Goal: Task Accomplishment & Management: Manage account settings

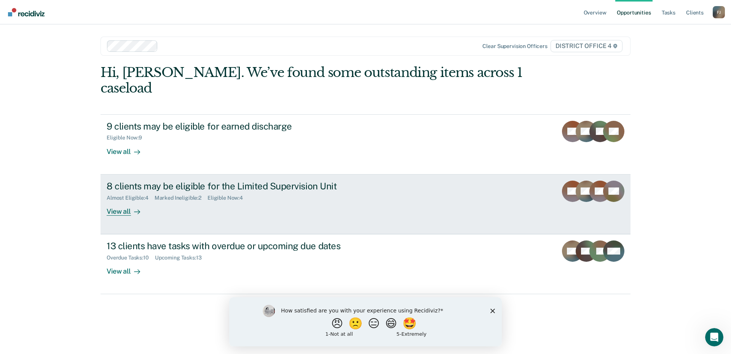
click at [303, 192] on div "Almost Eligible : 4 Marked Ineligible : 2 Eligible Now : 4" at bounding box center [240, 197] width 267 height 10
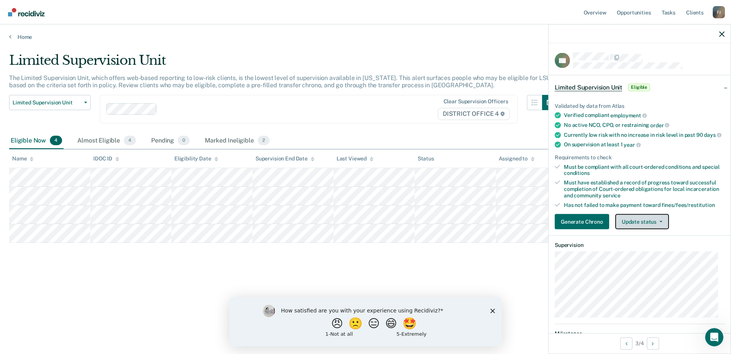
click at [647, 227] on button "Update status" at bounding box center [642, 221] width 54 height 15
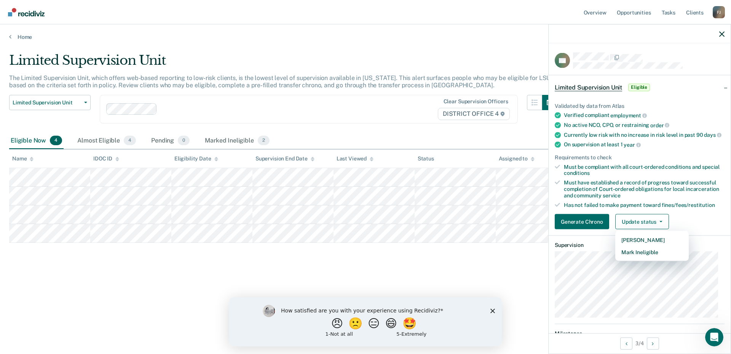
click at [491, 308] on polygon "Close survey" at bounding box center [492, 310] width 5 height 5
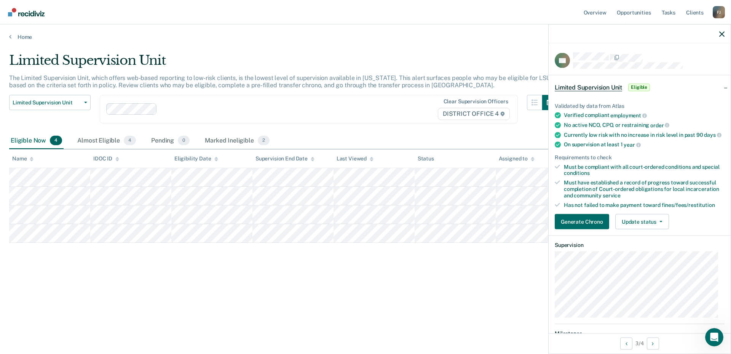
click at [627, 173] on div "Must be compliant with all court-ordered conditions and special conditions" at bounding box center [644, 169] width 161 height 13
click at [646, 228] on button "Update status" at bounding box center [642, 221] width 54 height 15
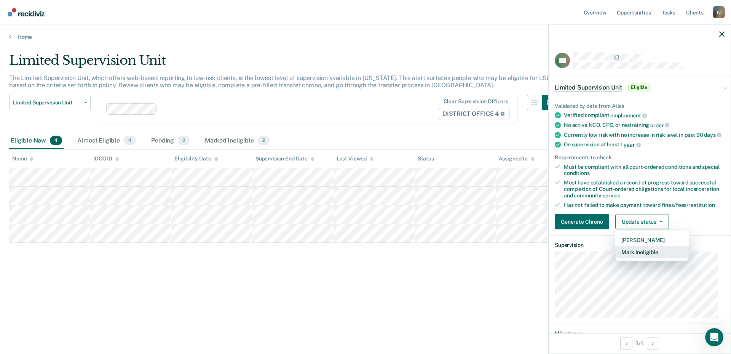
click at [648, 258] on button "Mark Ineligible" at bounding box center [651, 252] width 73 height 12
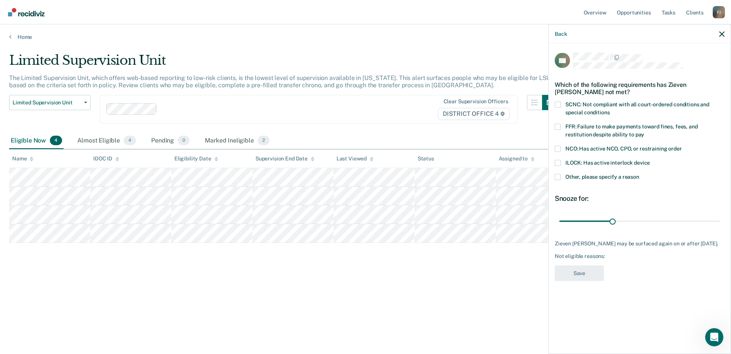
click at [559, 179] on label "Other, please specify a reason" at bounding box center [640, 178] width 170 height 8
click at [639, 174] on input "Other, please specify a reason" at bounding box center [639, 174] width 0 height 0
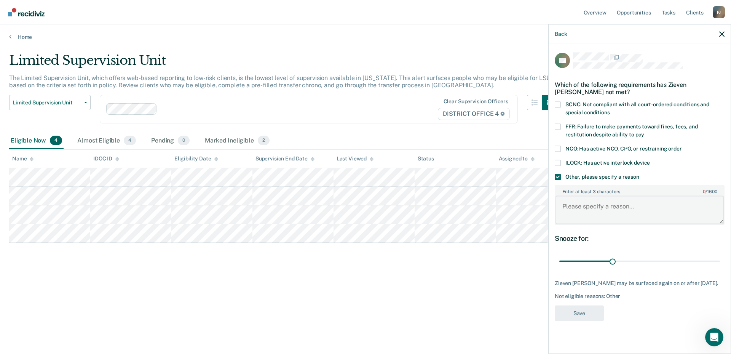
click at [634, 212] on textarea "Enter at least 3 characters 0 / 1600" at bounding box center [639, 210] width 168 height 28
type textarea "Recent substance use."
click at [555, 106] on span at bounding box center [558, 104] width 6 height 6
click at [610, 109] on input "SCNC: Not compliant with all court-ordered conditions and special conditions" at bounding box center [610, 109] width 0 height 0
click at [559, 102] on span at bounding box center [558, 104] width 6 height 6
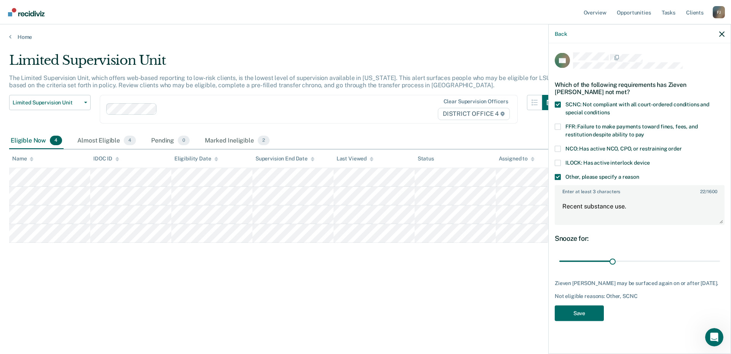
click at [610, 109] on input "SCNC: Not compliant with all court-ordered conditions and special conditions" at bounding box center [610, 109] width 0 height 0
drag, startPoint x: 613, startPoint y: 260, endPoint x: 666, endPoint y: 260, distance: 52.5
click at [666, 260] on input "range" at bounding box center [639, 260] width 161 height 13
drag, startPoint x: 667, startPoint y: 262, endPoint x: 720, endPoint y: 258, distance: 53.5
type input "90"
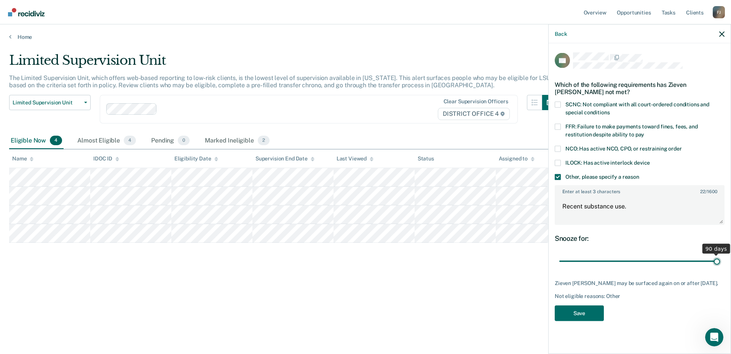
click at [720, 258] on input "range" at bounding box center [639, 260] width 161 height 13
click at [587, 315] on button "Save" at bounding box center [579, 313] width 49 height 16
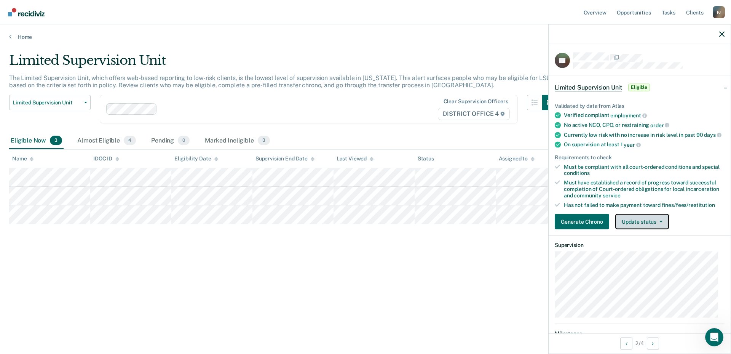
click at [649, 228] on button "Update status" at bounding box center [642, 221] width 54 height 15
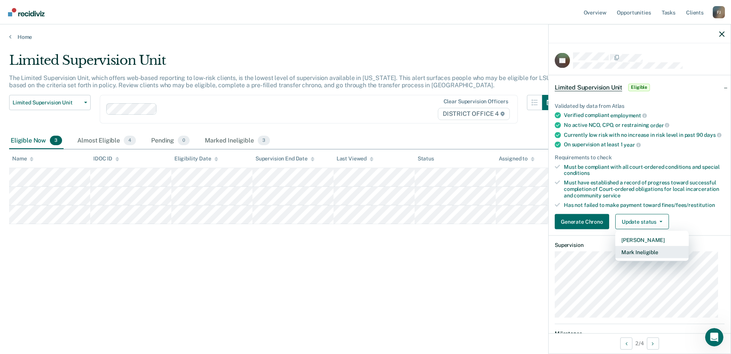
click at [650, 257] on button "Mark Ineligible" at bounding box center [651, 252] width 73 height 12
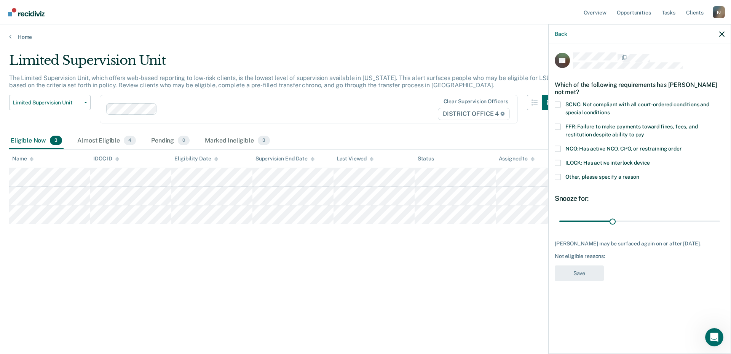
click at [562, 101] on label "SCNC: Not compliant with all court-ordered conditions and special conditions" at bounding box center [640, 109] width 170 height 16
click at [610, 109] on input "SCNC: Not compliant with all court-ordered conditions and special conditions" at bounding box center [610, 109] width 0 height 0
drag, startPoint x: 611, startPoint y: 219, endPoint x: 665, endPoint y: 220, distance: 53.3
click at [665, 220] on input "range" at bounding box center [639, 220] width 161 height 13
drag, startPoint x: 665, startPoint y: 221, endPoint x: 613, endPoint y: 224, distance: 51.5
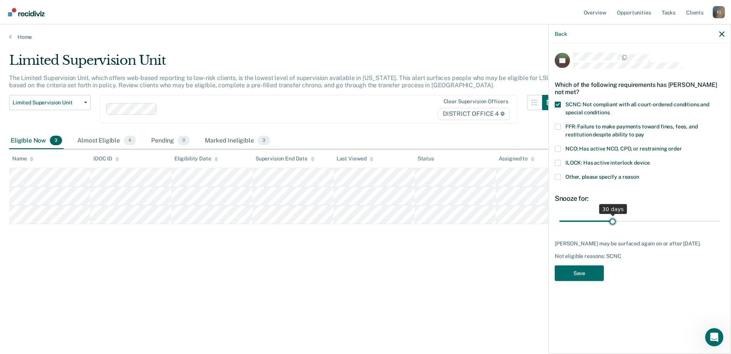
type input "30"
click at [613, 224] on input "range" at bounding box center [639, 220] width 161 height 13
click at [586, 272] on button "Save" at bounding box center [579, 273] width 49 height 16
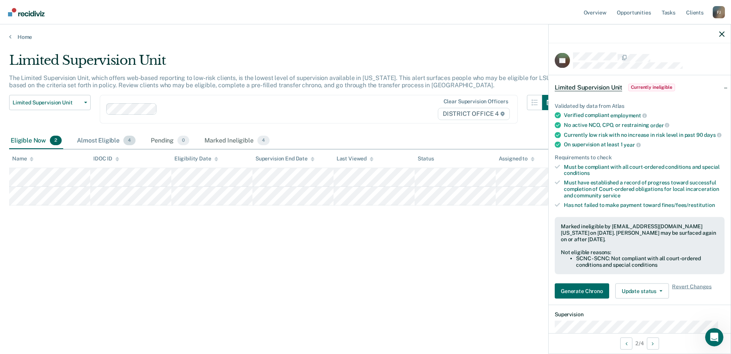
click at [99, 142] on div "Almost Eligible 4" at bounding box center [106, 140] width 62 height 17
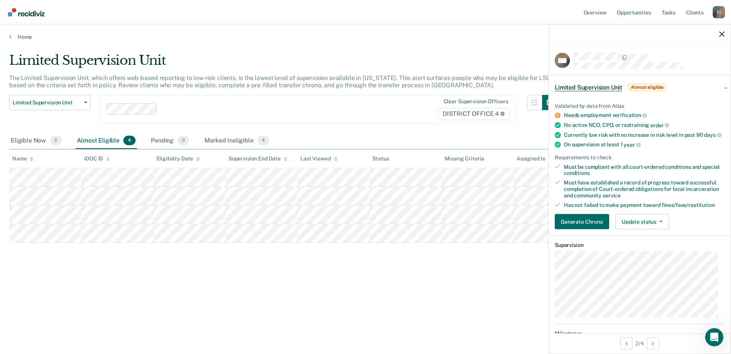
click at [55, 292] on div "Limited Supervision Unit The Limited Supervision Unit, which offers web-based r…" at bounding box center [365, 175] width 713 height 244
click at [11, 38] on icon at bounding box center [10, 37] width 2 height 6
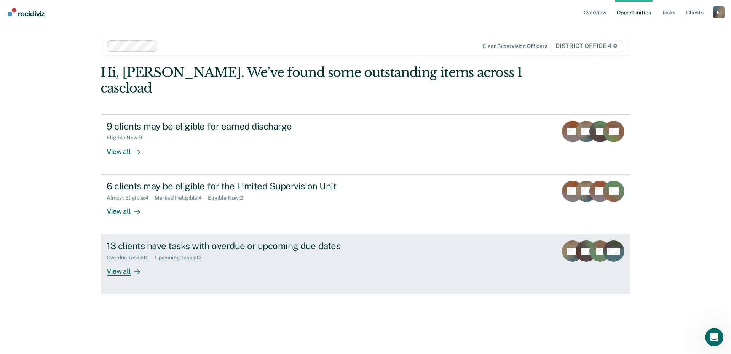
click at [213, 268] on link "13 clients have tasks with overdue or upcoming due dates Overdue Tasks : 10 Upc…" at bounding box center [366, 264] width 530 height 60
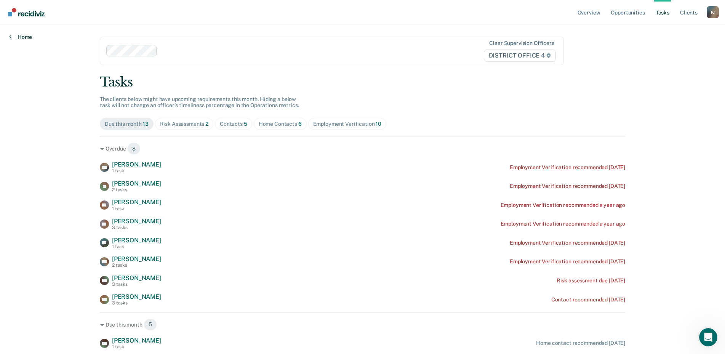
click at [16, 35] on link "Home" at bounding box center [20, 37] width 23 height 7
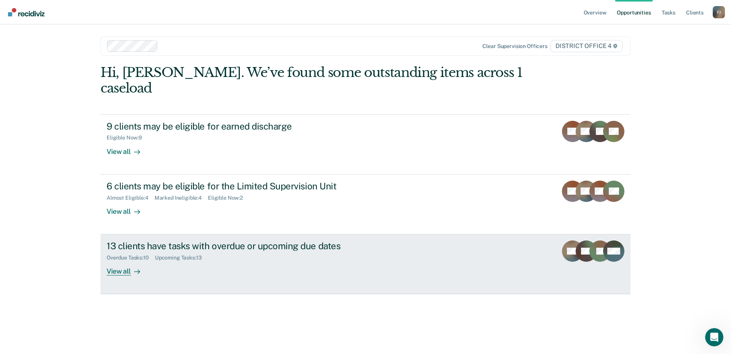
click at [217, 250] on div "13 clients have tasks with overdue or upcoming due dates Overdue Tasks : 10 Upc…" at bounding box center [250, 257] width 286 height 35
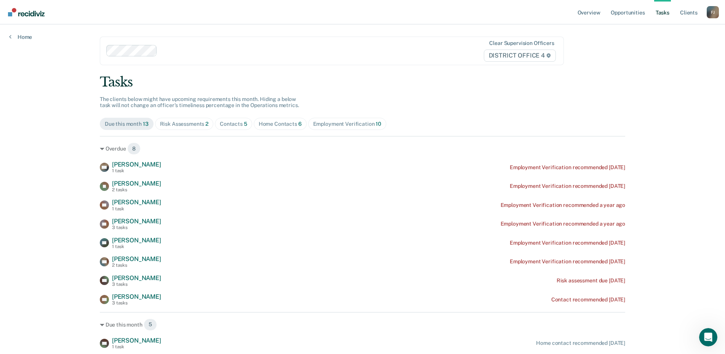
click at [147, 215] on div "DW [PERSON_NAME] 1 task Employment Verification recommended [DATE] DJ [PERSON_N…" at bounding box center [362, 233] width 525 height 145
click at [593, 13] on link "Overview" at bounding box center [589, 12] width 26 height 24
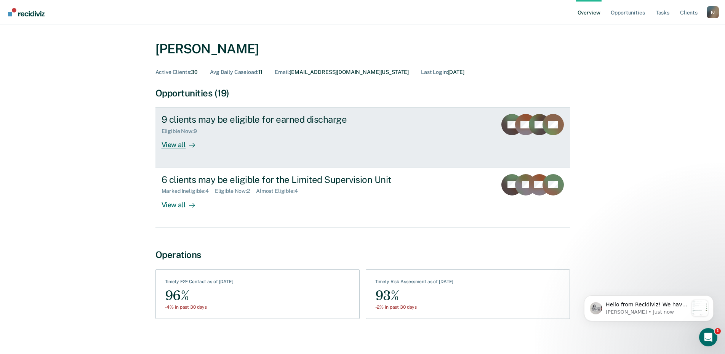
scroll to position [15, 0]
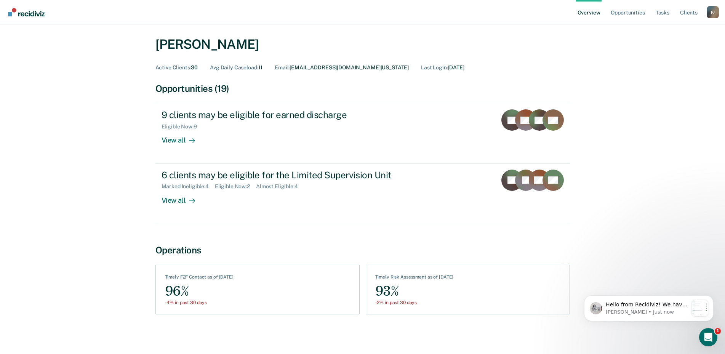
click at [226, 283] on div "96%" at bounding box center [199, 291] width 69 height 17
click at [712, 336] on div "Open Intercom Messenger" at bounding box center [706, 335] width 25 height 25
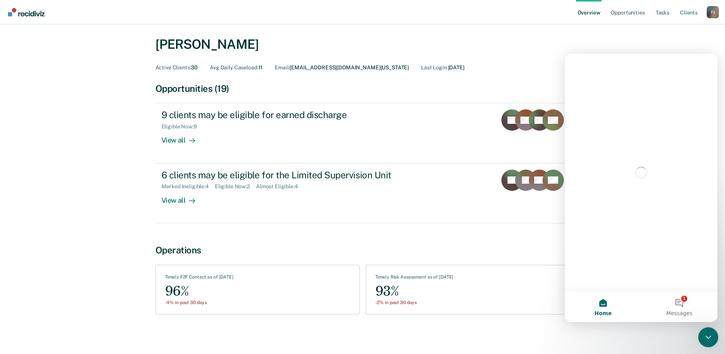
scroll to position [0, 0]
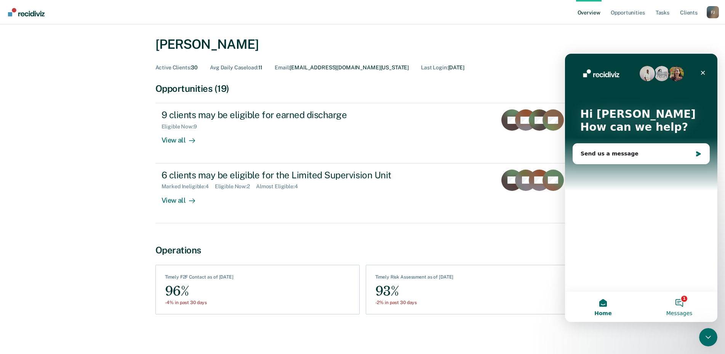
click at [689, 308] on button "1 Messages" at bounding box center [679, 306] width 76 height 30
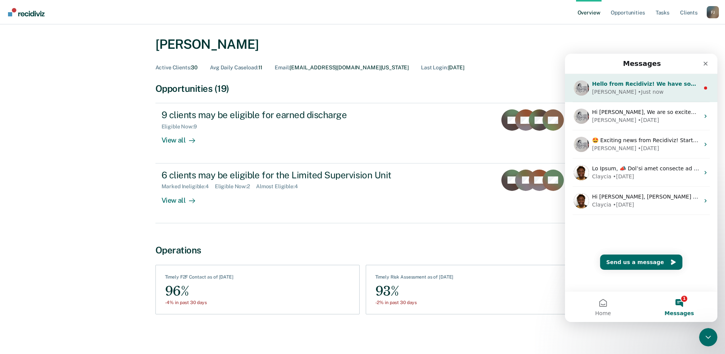
click at [637, 88] on div "• Just now" at bounding box center [650, 92] width 26 height 8
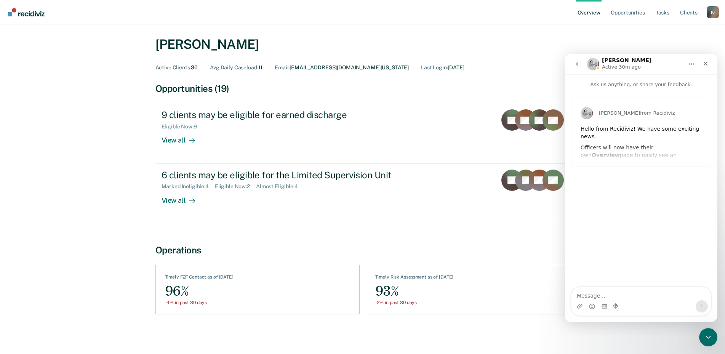
click at [616, 159] on div "[PERSON_NAME] from Recidiviz Hello from Recidiviz! We have some exciting news. …" at bounding box center [640, 132] width 139 height 69
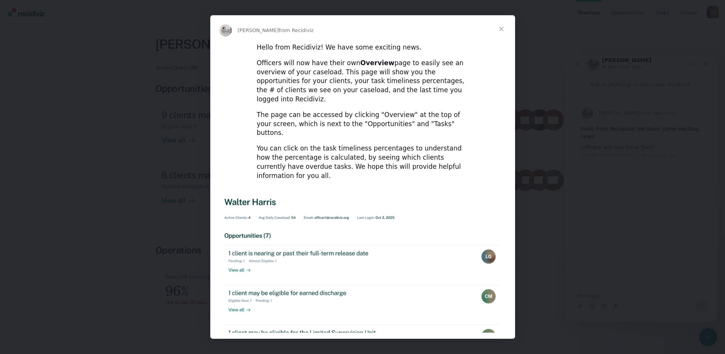
click at [502, 33] on span "Close" at bounding box center [500, 28] width 27 height 27
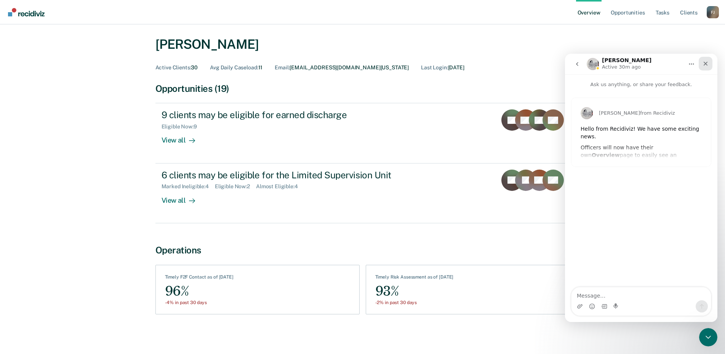
click at [705, 61] on icon "Close" at bounding box center [705, 64] width 6 height 6
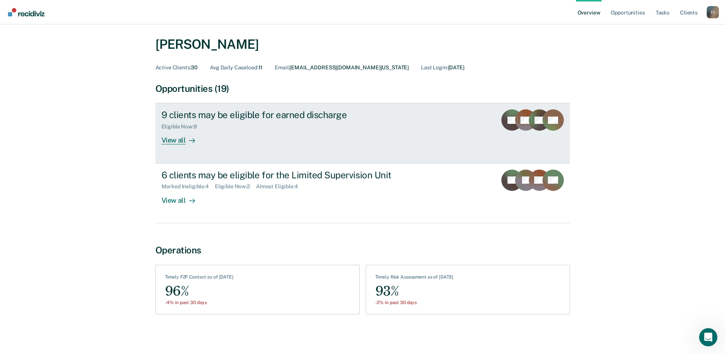
click at [227, 155] on link "9 clients may be eligible for earned discharge Eligible Now : 9 View all TA ML …" at bounding box center [362, 133] width 414 height 60
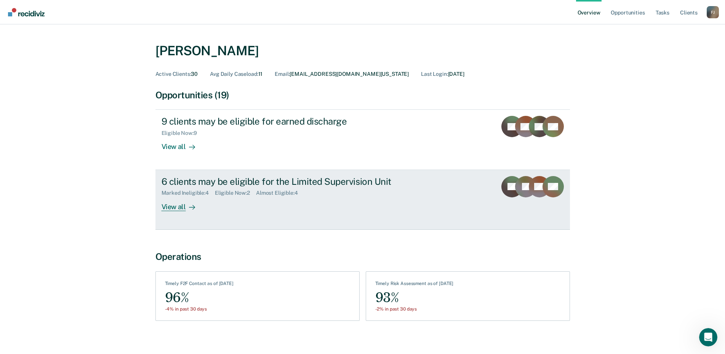
scroll to position [15, 0]
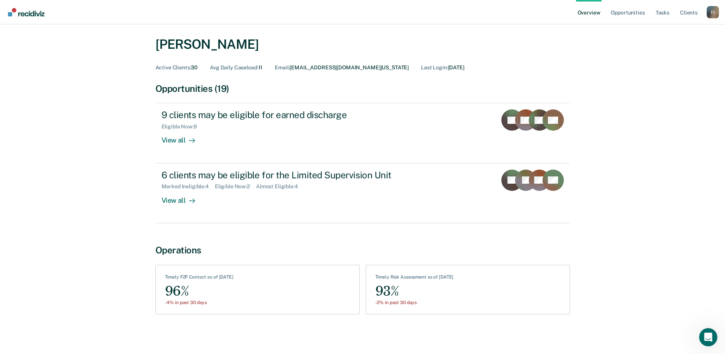
click at [185, 290] on div "96%" at bounding box center [199, 291] width 69 height 17
click at [180, 303] on div "-4% in past 30 days" at bounding box center [199, 302] width 69 height 5
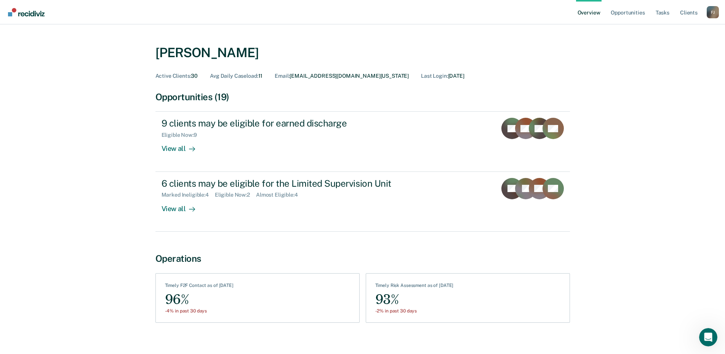
scroll to position [0, 0]
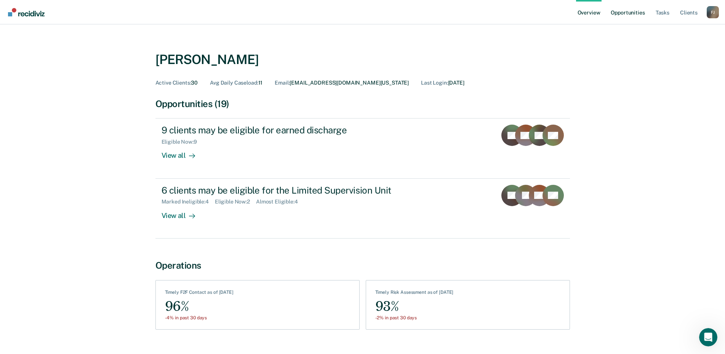
click at [635, 10] on link "Opportunities" at bounding box center [627, 12] width 37 height 24
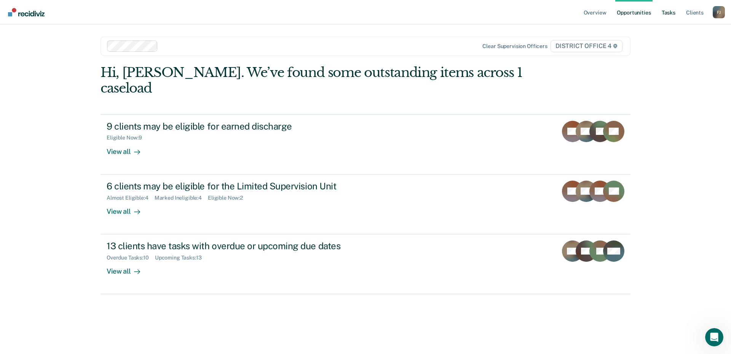
click at [663, 11] on link "Tasks" at bounding box center [668, 12] width 17 height 24
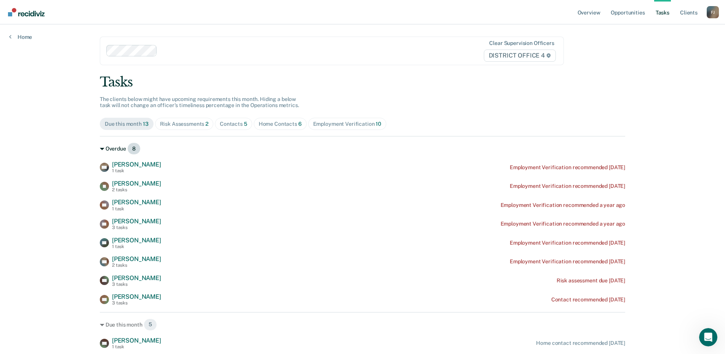
click at [101, 148] on icon at bounding box center [102, 149] width 5 height 5
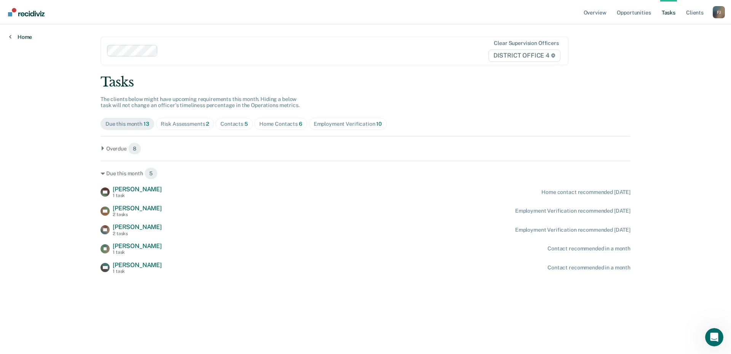
click at [16, 38] on link "Home" at bounding box center [20, 37] width 23 height 7
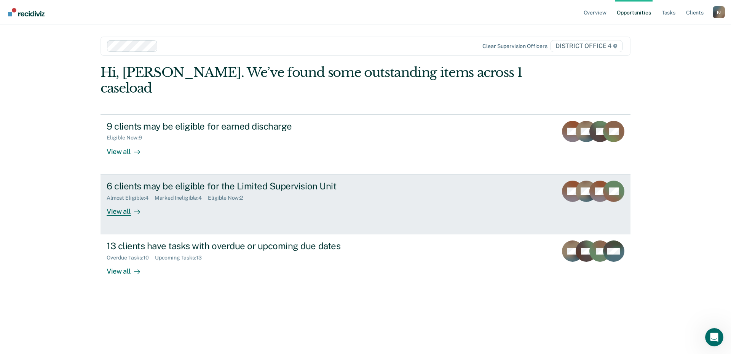
click at [149, 195] on div "Almost Eligible : 4" at bounding box center [131, 198] width 48 height 6
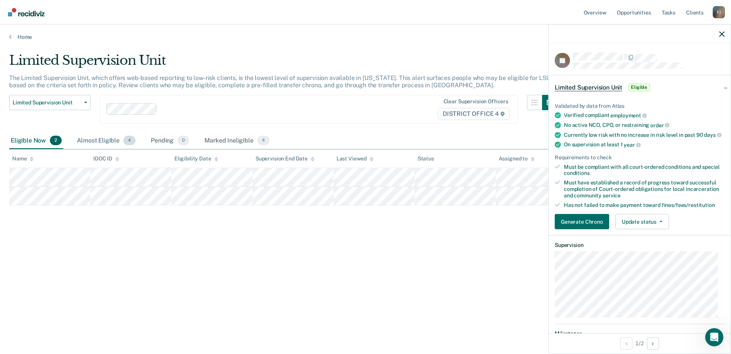
click at [97, 141] on div "Almost Eligible 4" at bounding box center [106, 140] width 62 height 17
